Goal: Task Accomplishment & Management: Manage account settings

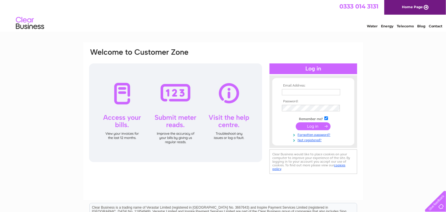
type input "[PERSON_NAME][EMAIL_ADDRESS][DOMAIN_NAME]"
click at [314, 125] on input "submit" at bounding box center [312, 127] width 35 height 8
click at [313, 127] on input "submit" at bounding box center [312, 127] width 35 height 8
click at [310, 126] on input "submit" at bounding box center [312, 127] width 35 height 8
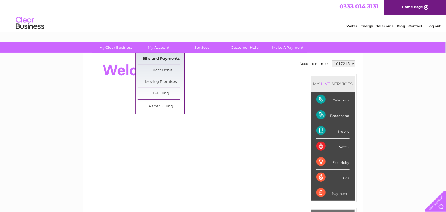
click at [160, 58] on link "Bills and Payments" at bounding box center [161, 58] width 47 height 11
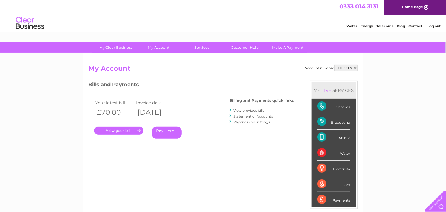
click at [119, 132] on link "." at bounding box center [118, 131] width 49 height 8
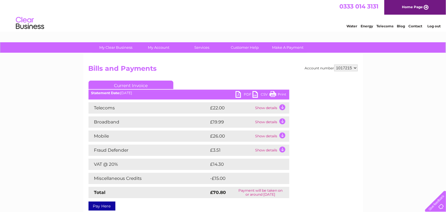
click at [239, 92] on link "PDF" at bounding box center [243, 95] width 17 height 8
